Goal: Information Seeking & Learning: Learn about a topic

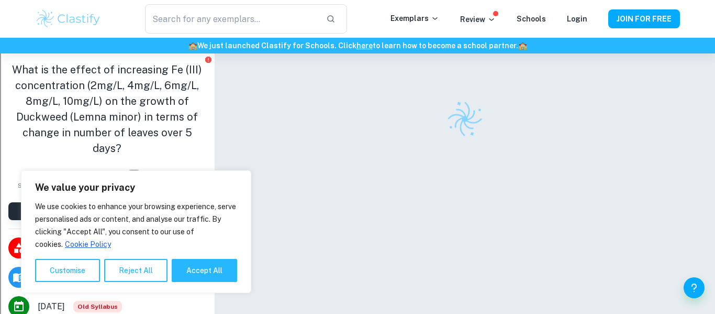
click at [207, 264] on button "Accept All" at bounding box center [204, 270] width 65 height 23
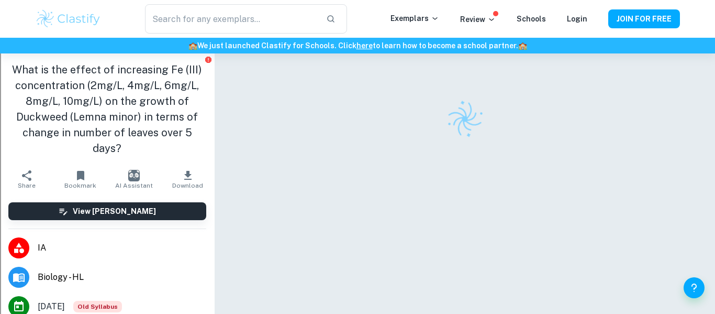
checkbox input "true"
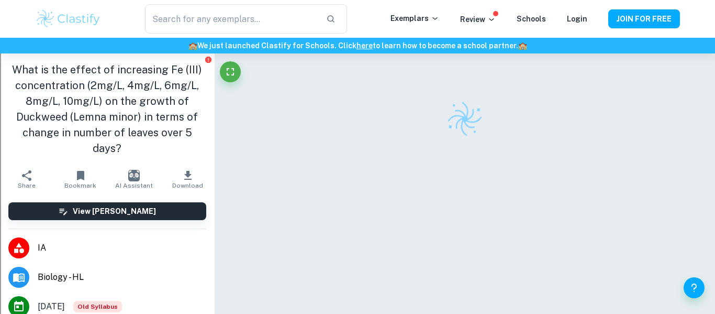
scroll to position [53, 0]
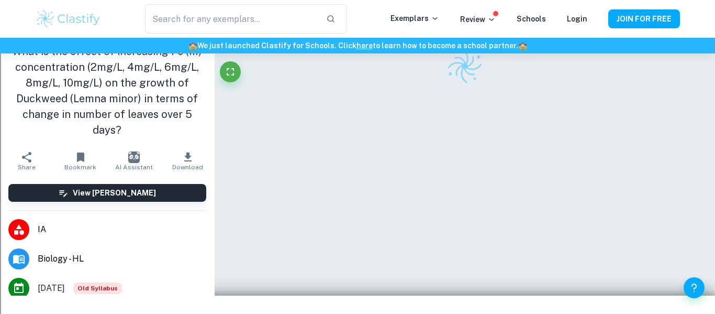
click at [68, 225] on li "IA" at bounding box center [107, 229] width 215 height 29
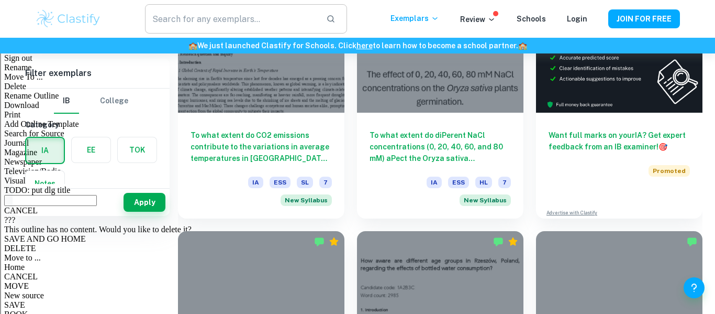
scroll to position [90, 0]
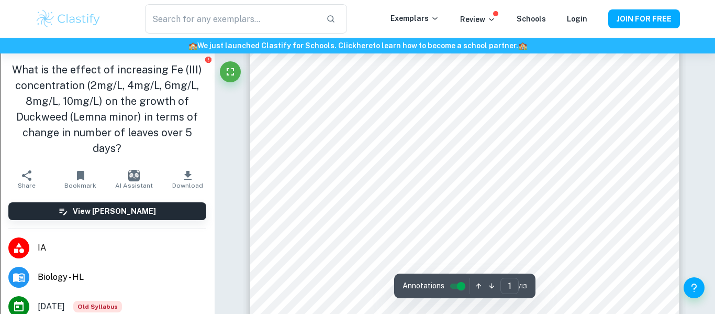
scroll to position [231, 0]
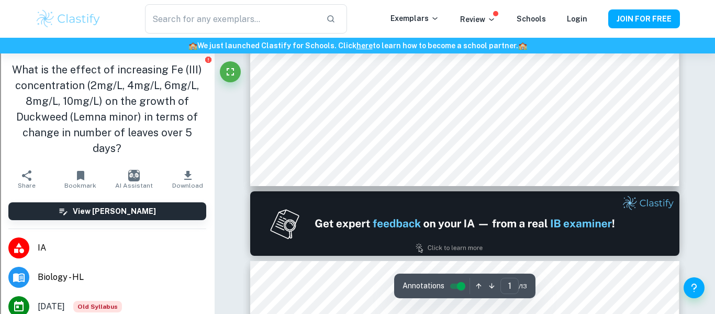
type input "2"
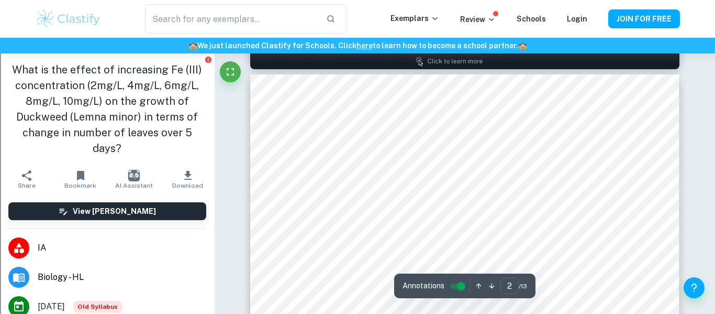
scroll to position [664, 0]
